Goal: Task Accomplishment & Management: Manage account settings

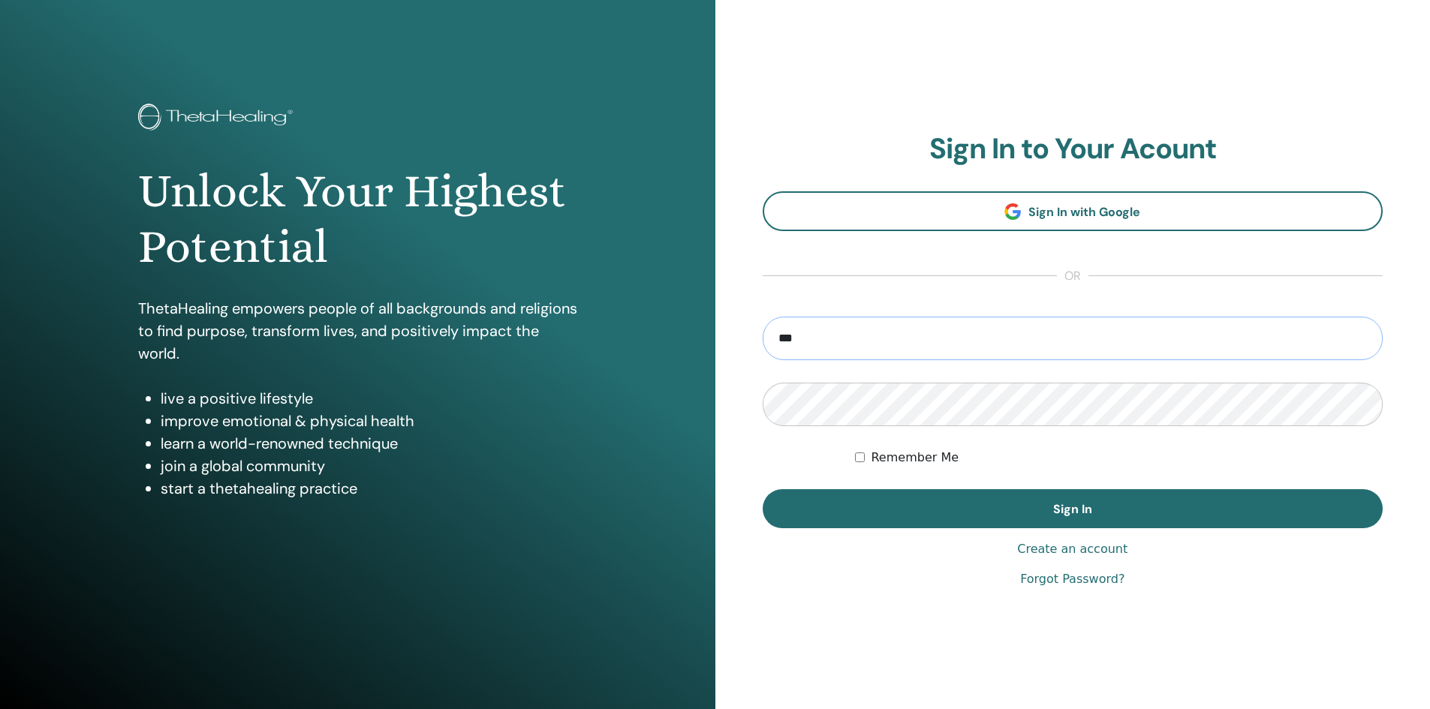
type input "**********"
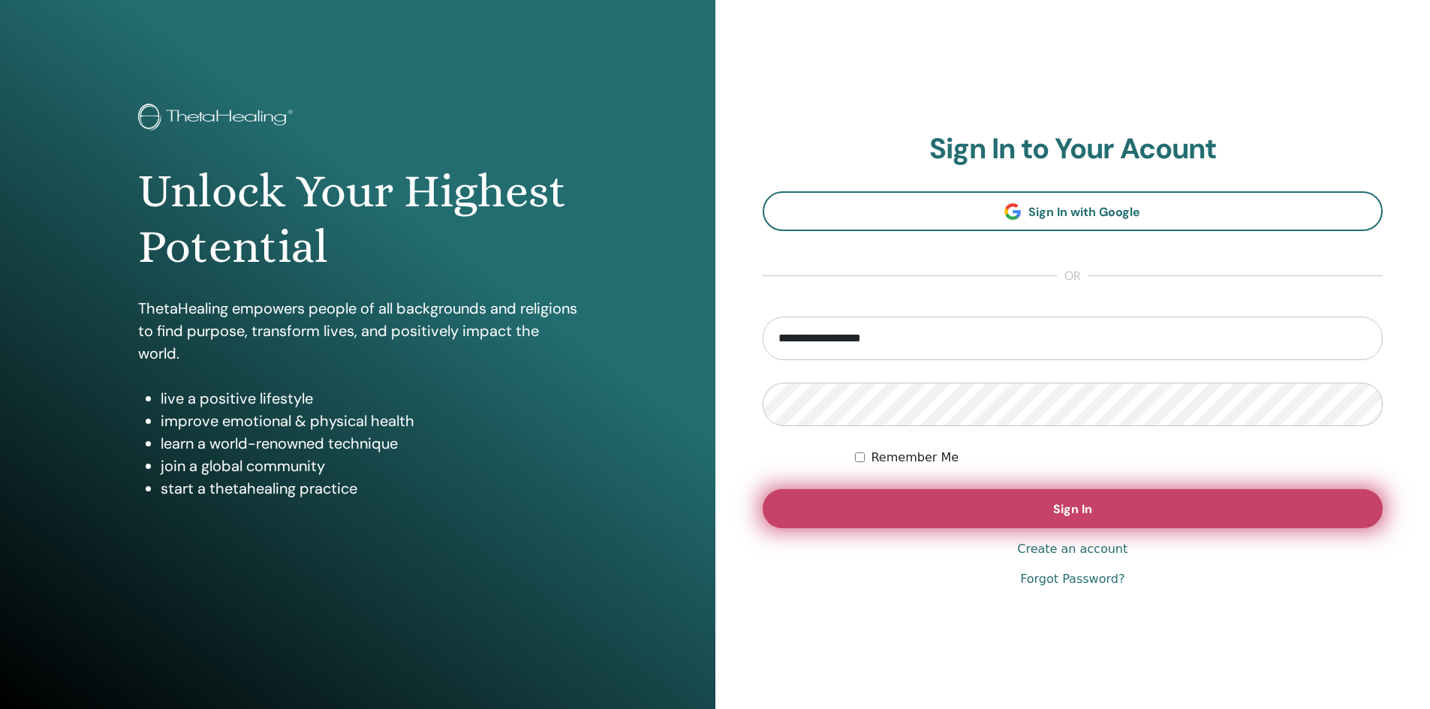
click at [871, 494] on button "Sign In" at bounding box center [1073, 508] width 621 height 39
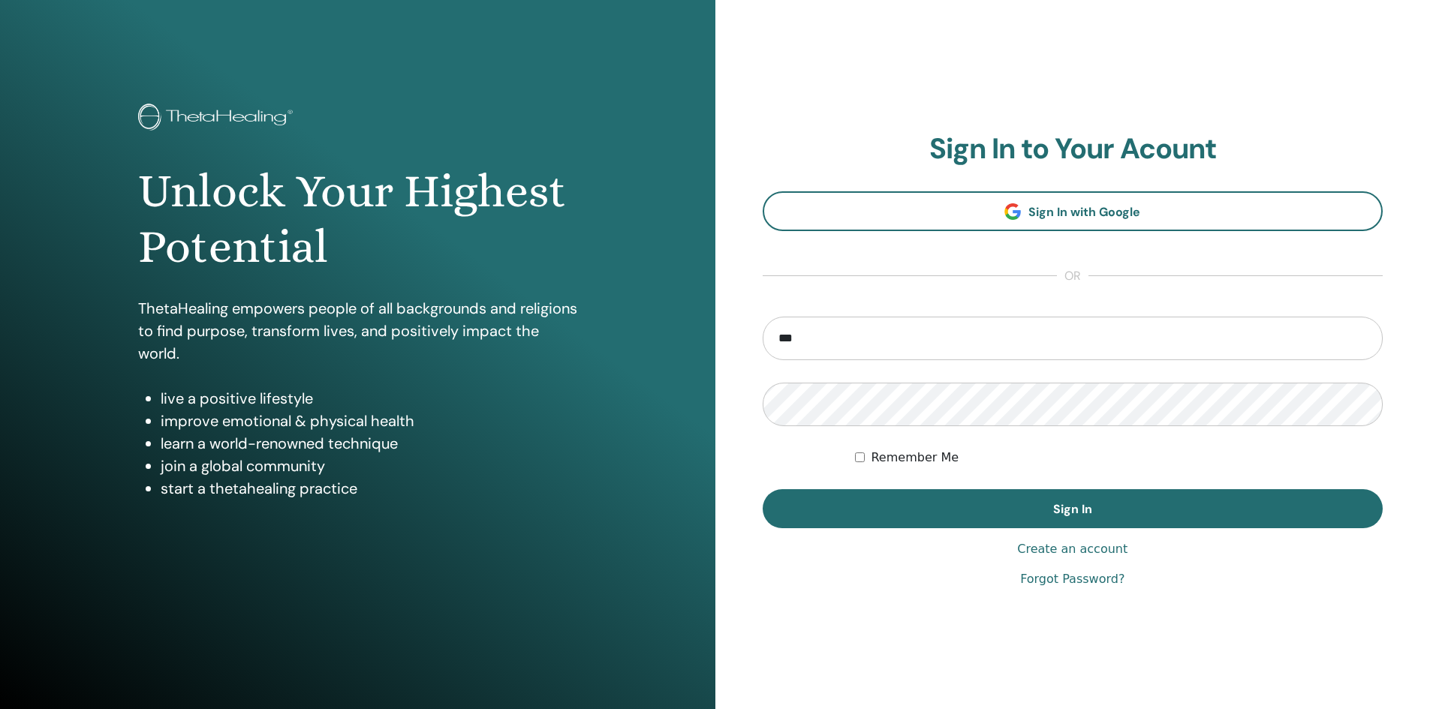
type input "**********"
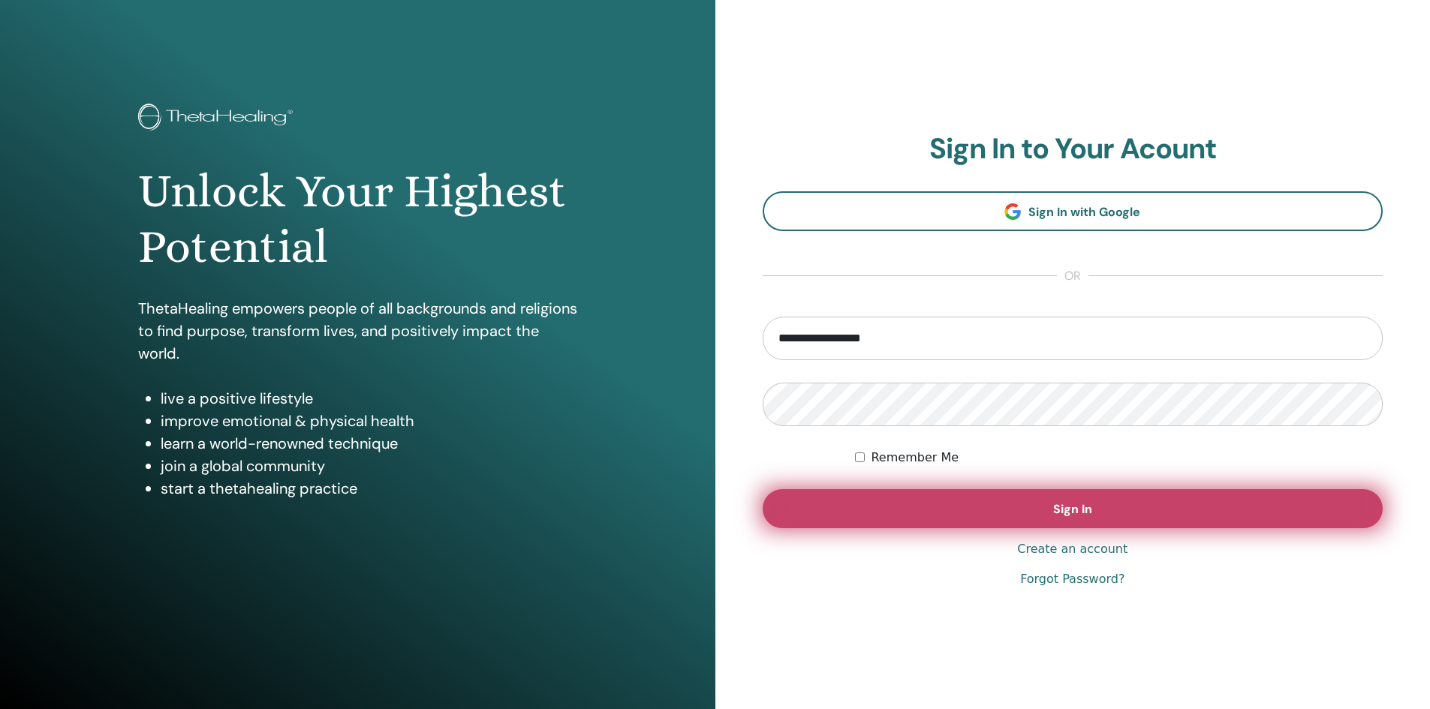
click at [862, 497] on button "Sign In" at bounding box center [1073, 508] width 621 height 39
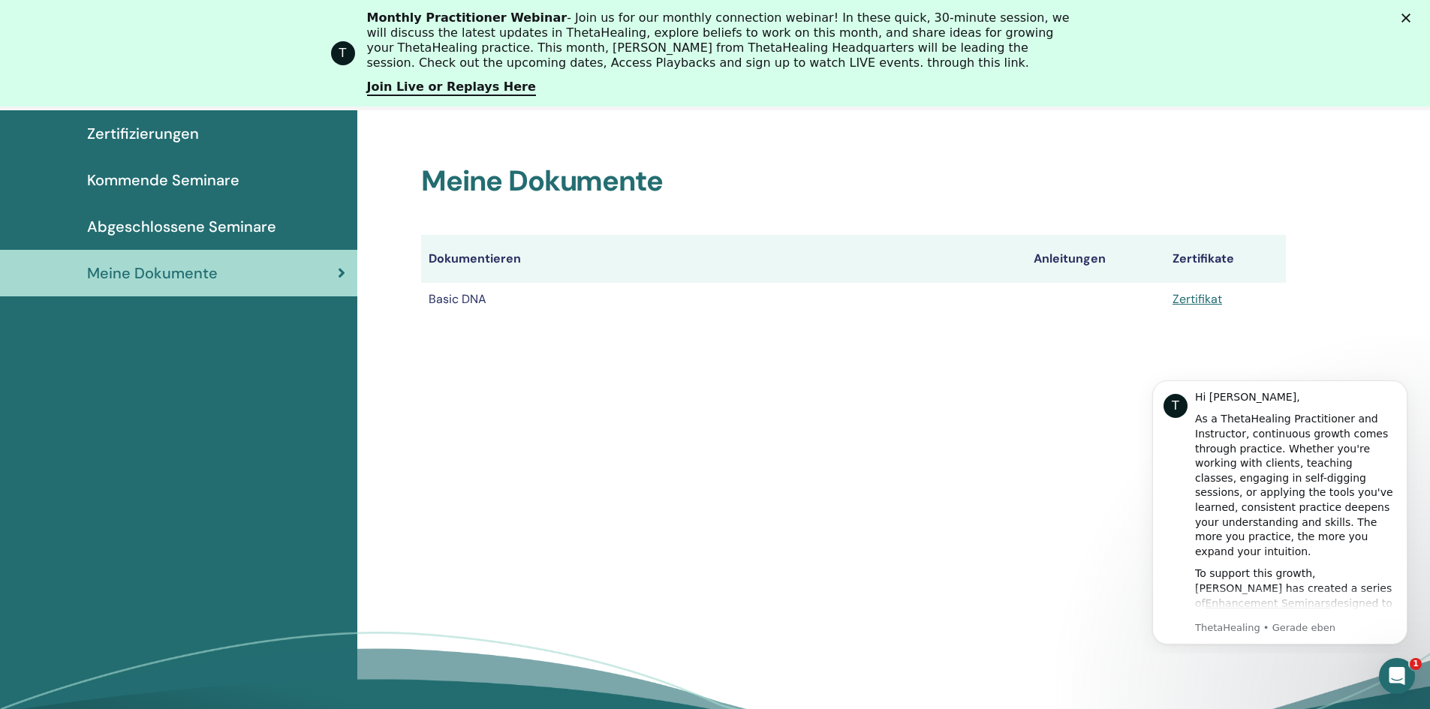
scroll to position [186, 0]
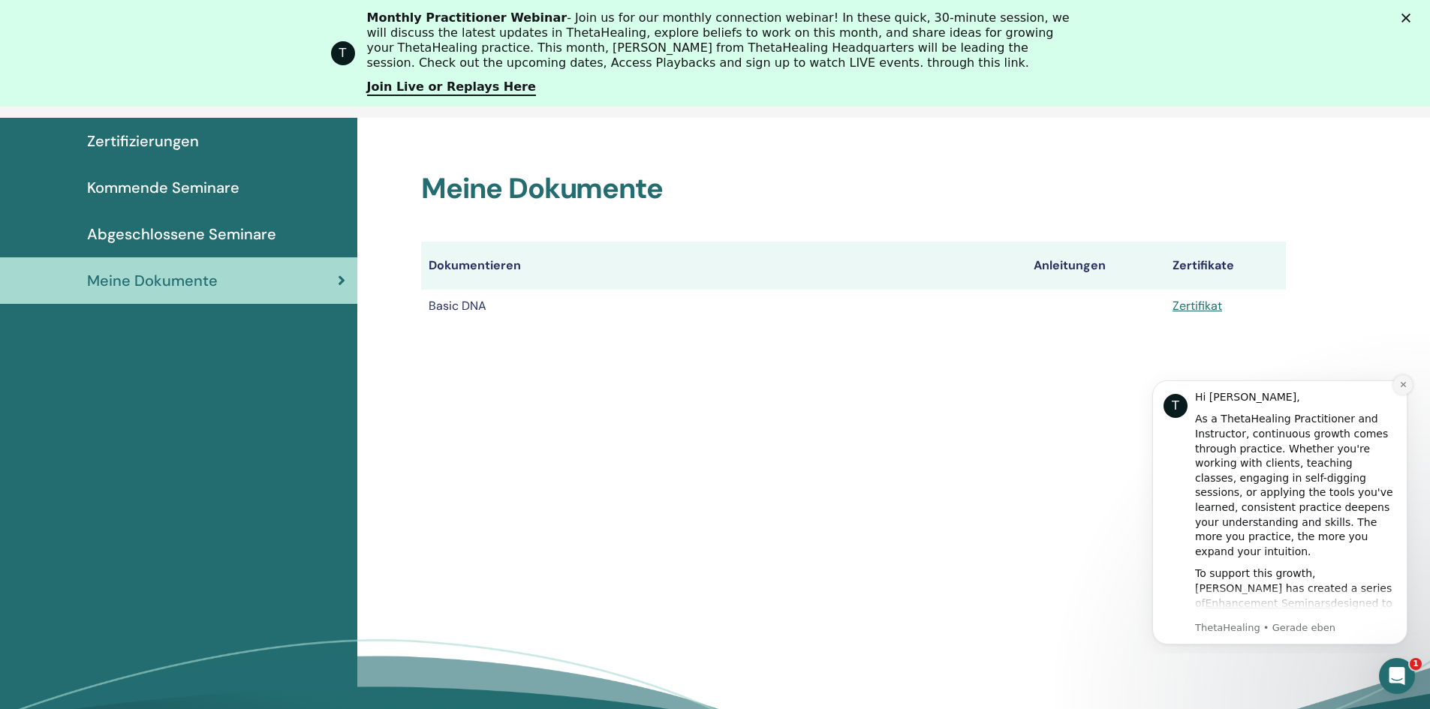
click at [1397, 383] on button "Dismiss notification" at bounding box center [1403, 385] width 20 height 20
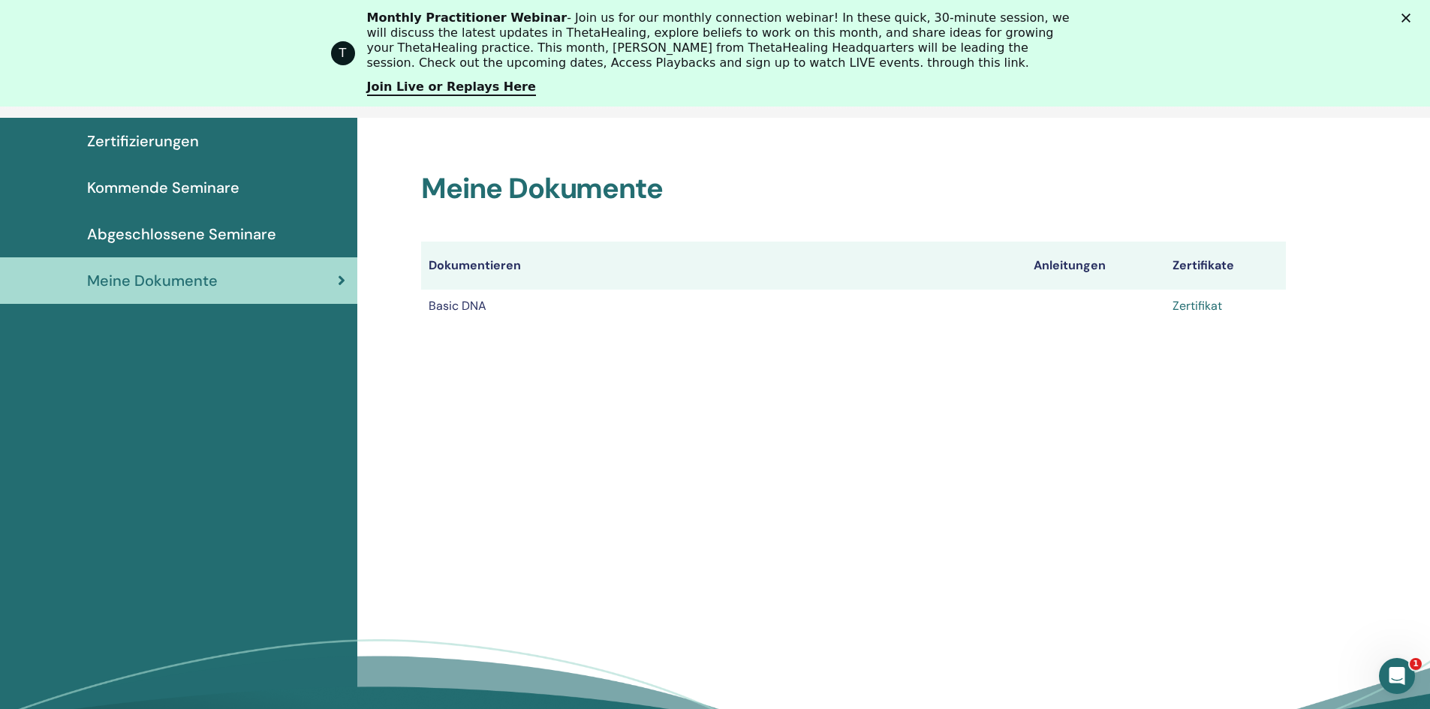
click at [1208, 302] on link "Zertifikat" at bounding box center [1197, 306] width 50 height 16
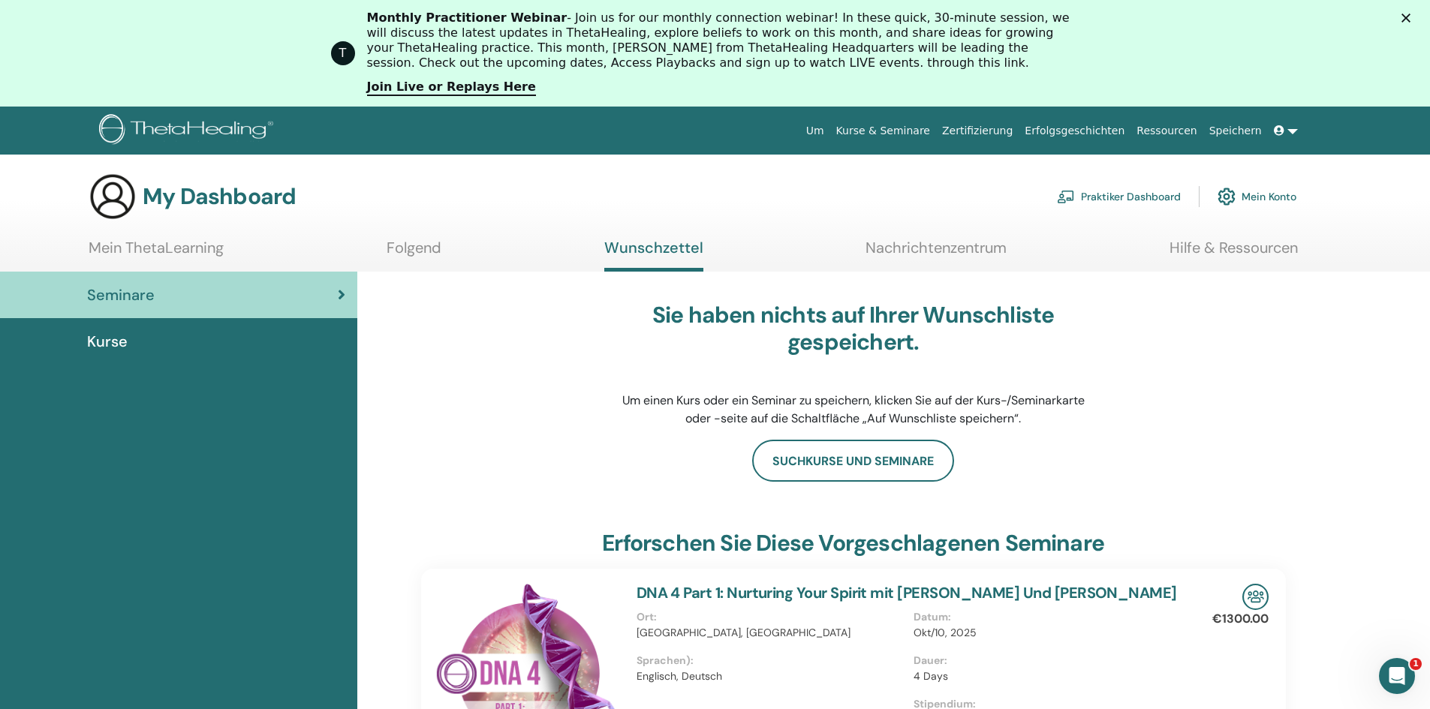
click at [410, 251] on link "Folgend" at bounding box center [414, 253] width 55 height 29
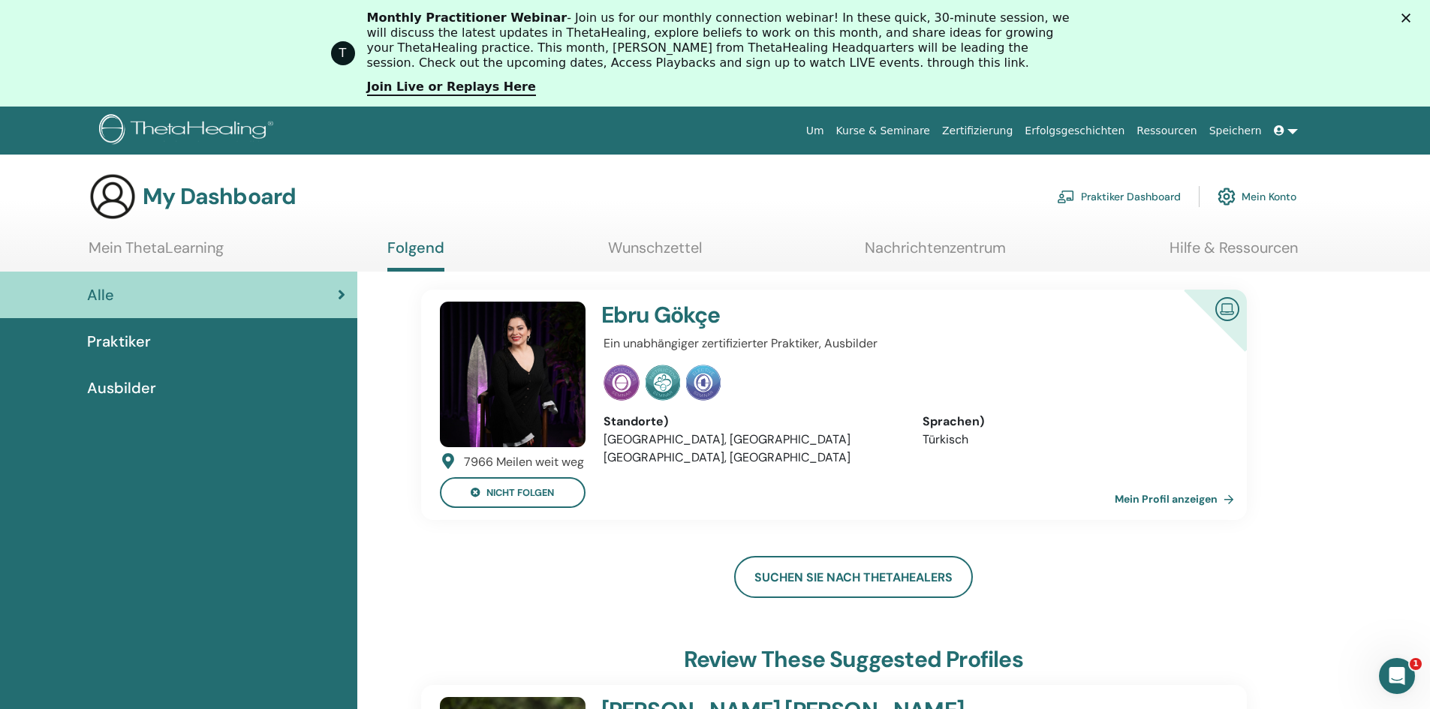
click at [987, 242] on link "Nachrichtenzentrum" at bounding box center [935, 253] width 141 height 29
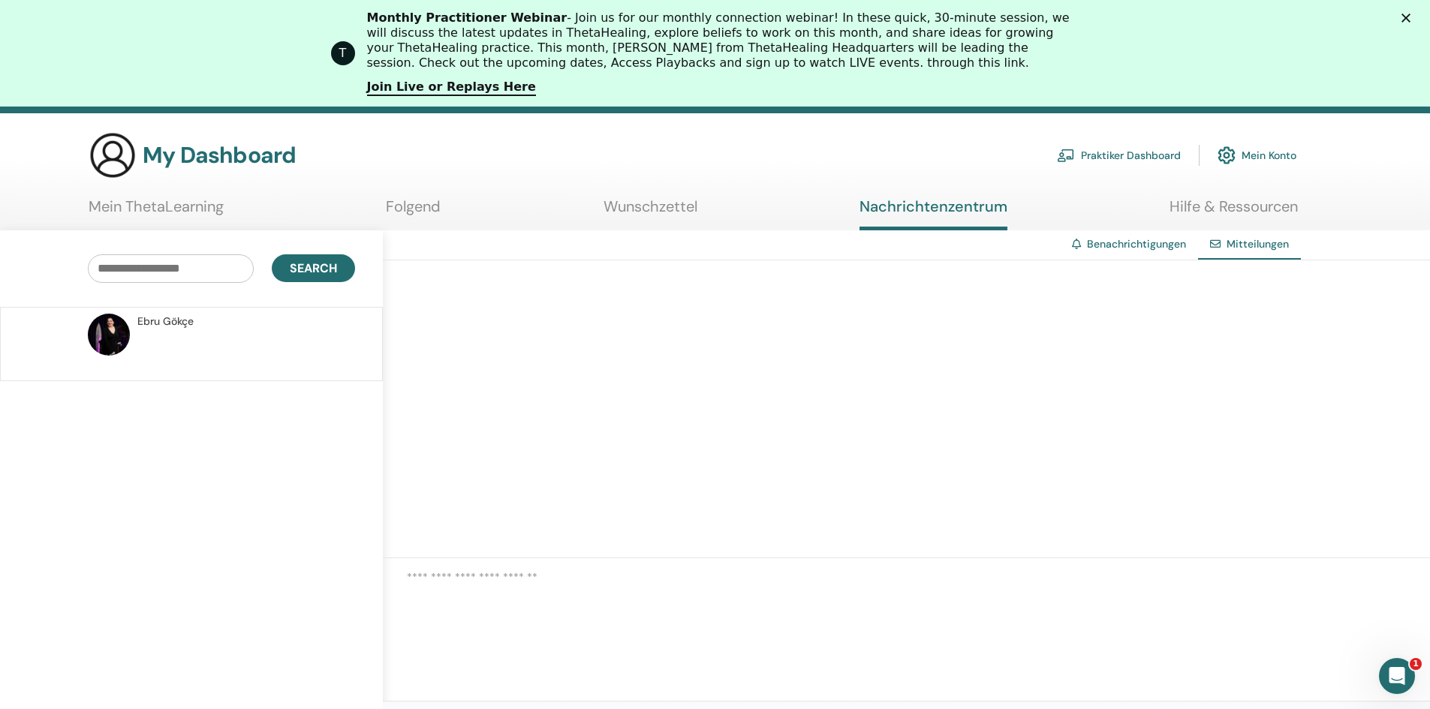
scroll to position [75, 0]
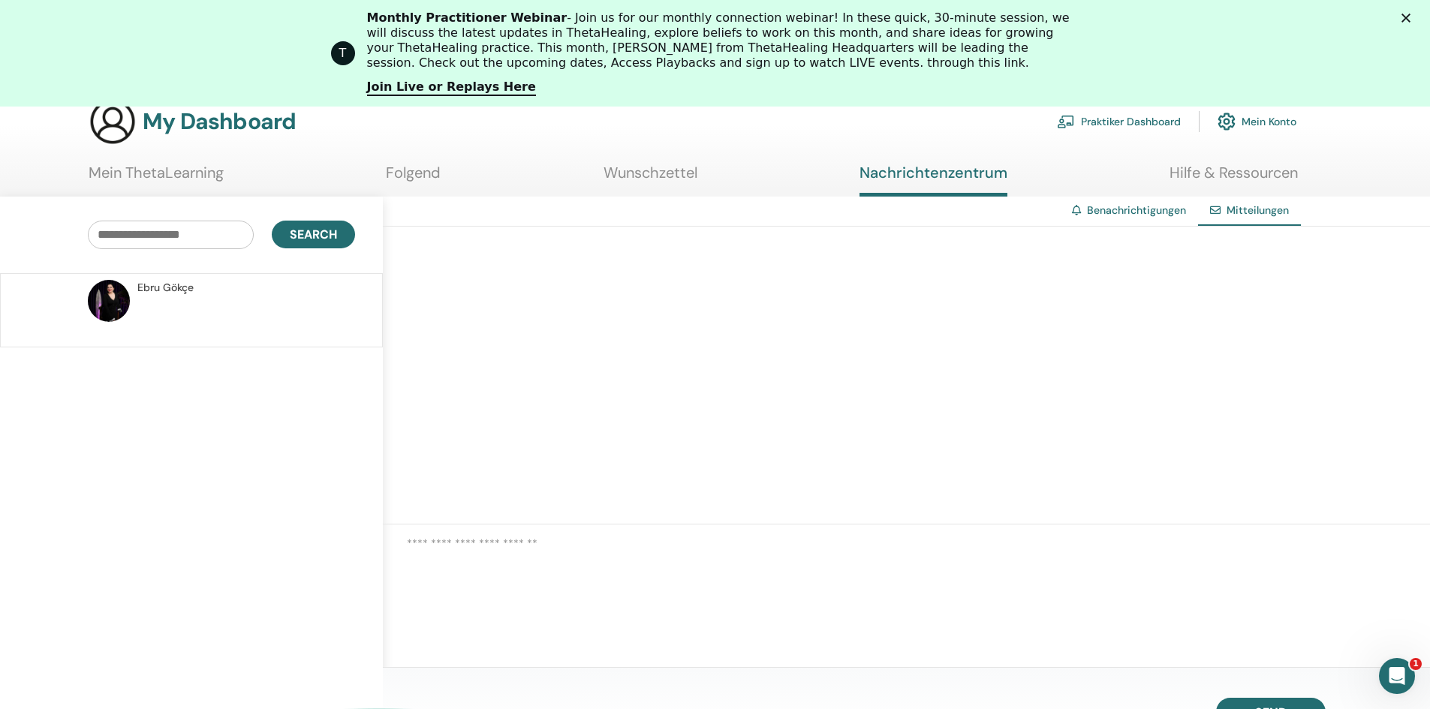
click at [681, 177] on link "Wunschzettel" at bounding box center [650, 178] width 94 height 29
